Goal: Check status: Check status

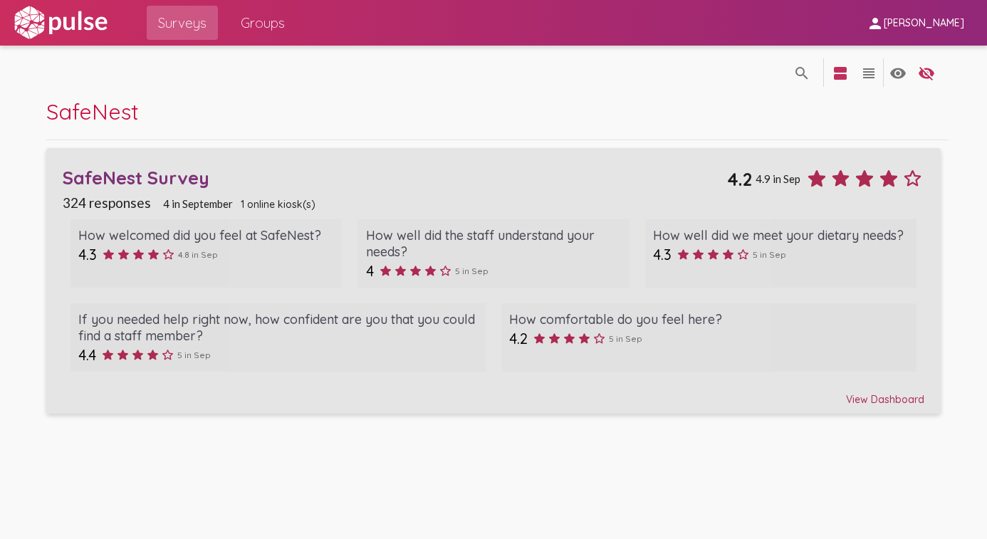
click at [277, 179] on div "SafeNest Survey" at bounding box center [395, 178] width 664 height 22
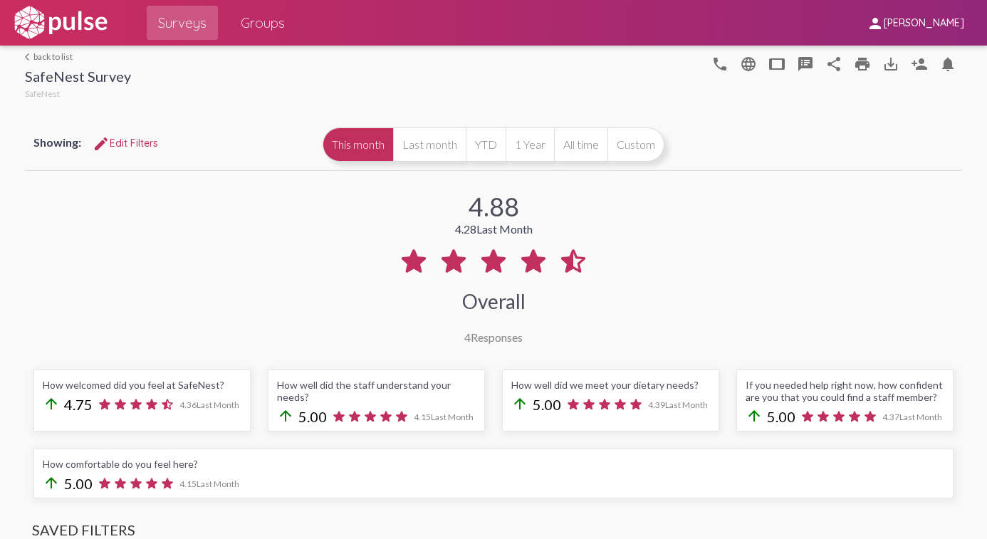
click at [32, 55] on mat-icon "arrow_back_ios" at bounding box center [29, 57] width 9 height 9
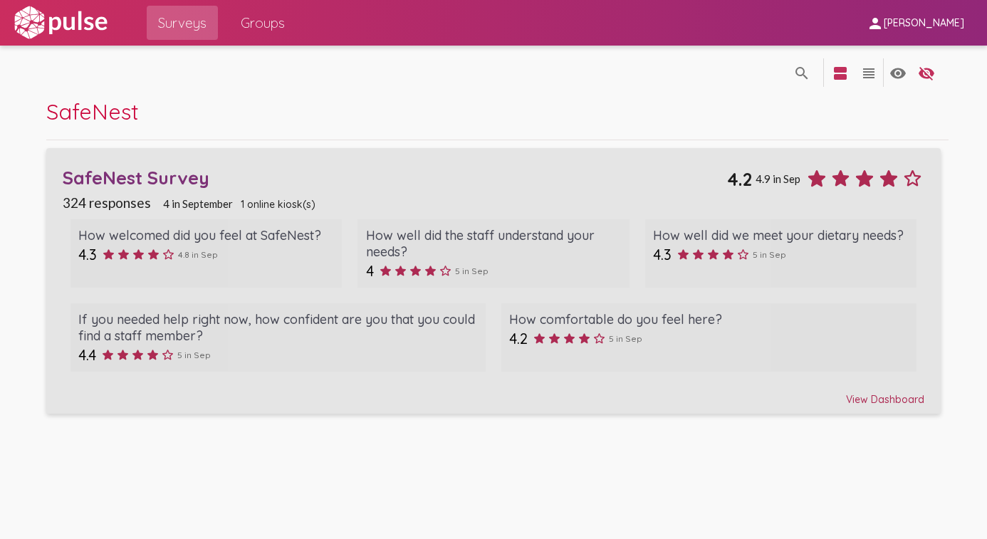
click at [145, 177] on div "SafeNest Survey" at bounding box center [395, 178] width 664 height 22
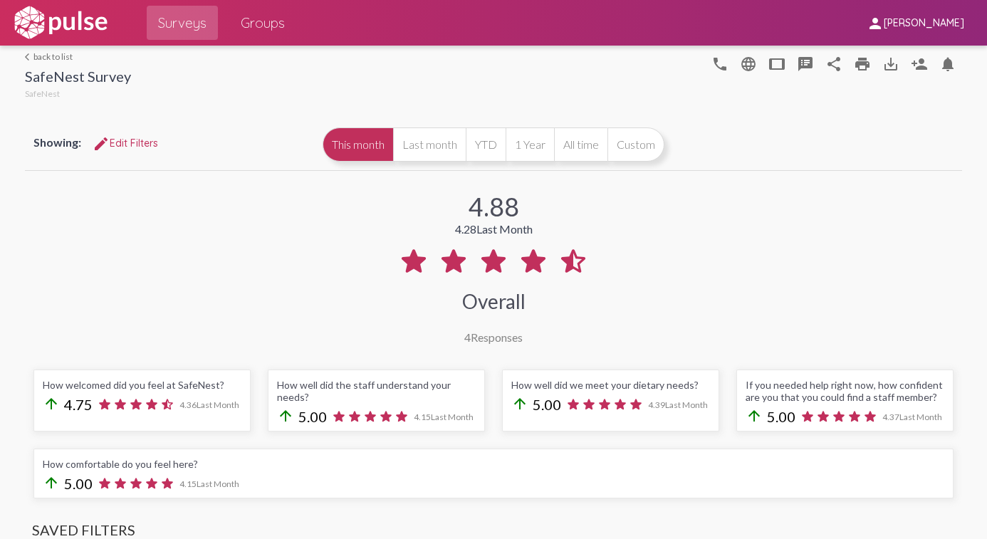
click at [31, 53] on mat-icon "arrow_back_ios" at bounding box center [29, 57] width 9 height 9
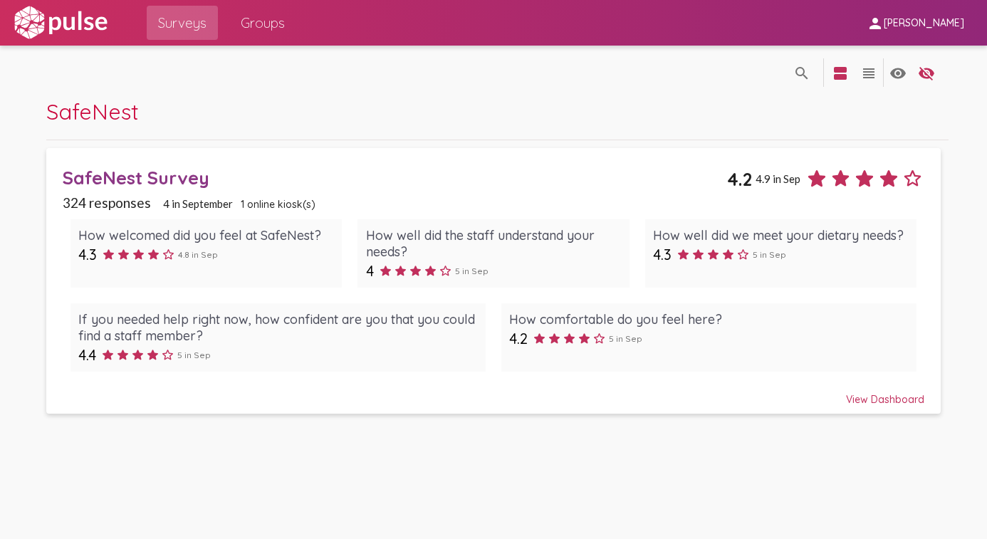
click at [325, 192] on span "SafeNest Survey 4.2 4.9 in Sep 324 responses 4 in [DATE] online kiosk(s) How we…" at bounding box center [493, 280] width 861 height 249
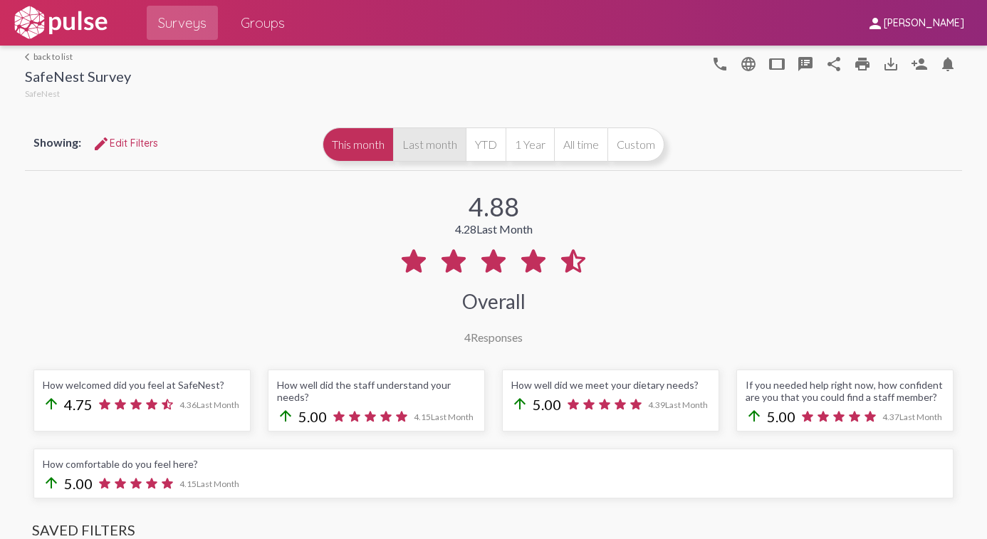
click at [421, 145] on button "Last month" at bounding box center [429, 144] width 73 height 34
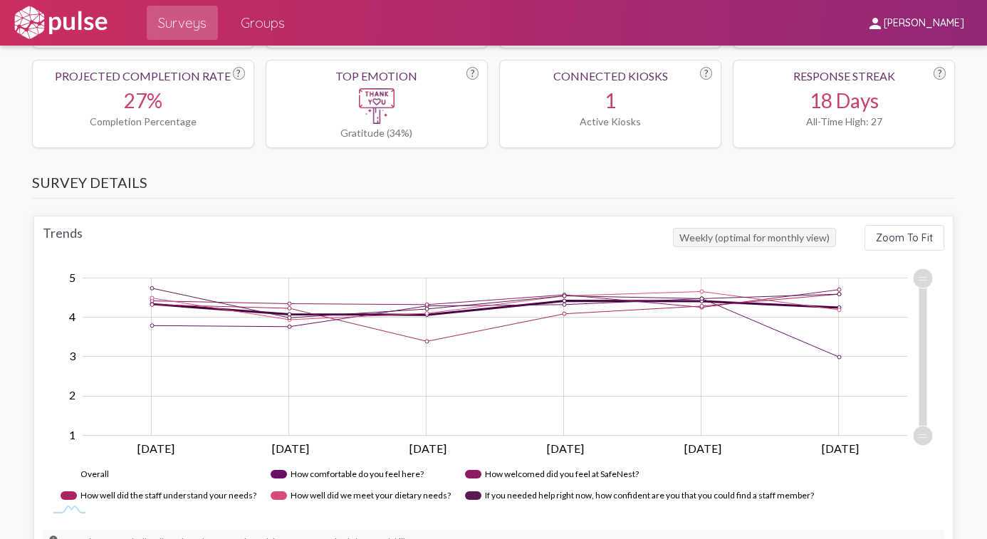
scroll to position [728, 0]
